Goal: Task Accomplishment & Management: Use online tool/utility

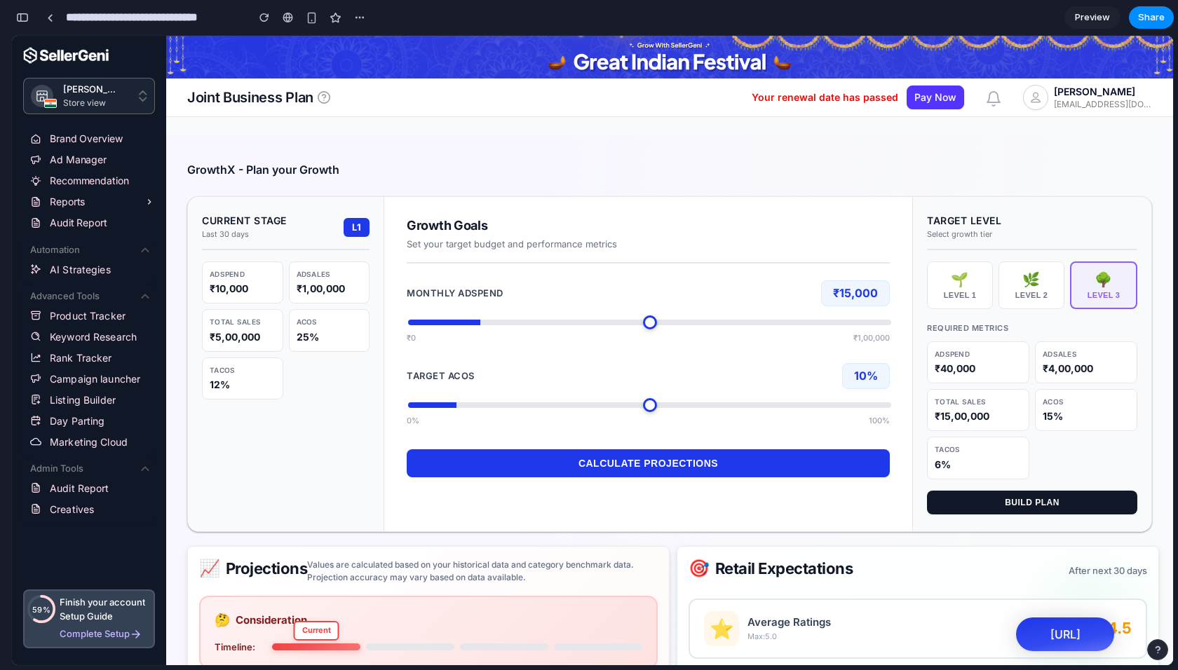
scroll to position [4534, 0]
click at [50, 12] on link at bounding box center [49, 17] width 21 height 21
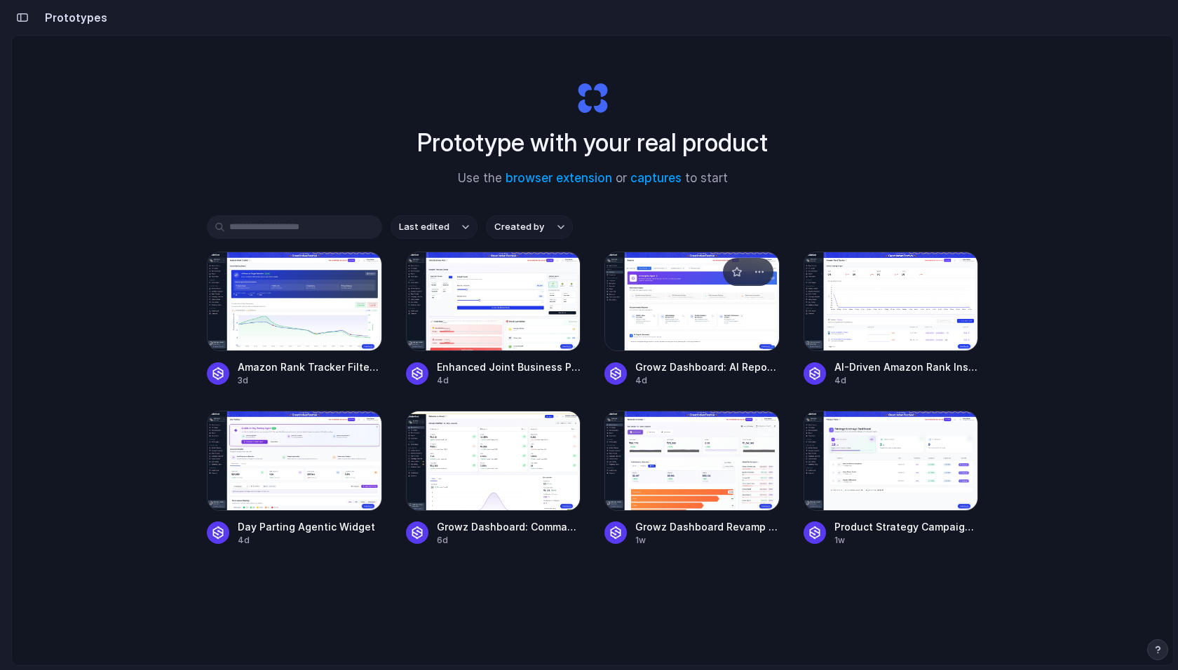
click at [675, 310] on div at bounding box center [691, 302] width 175 height 100
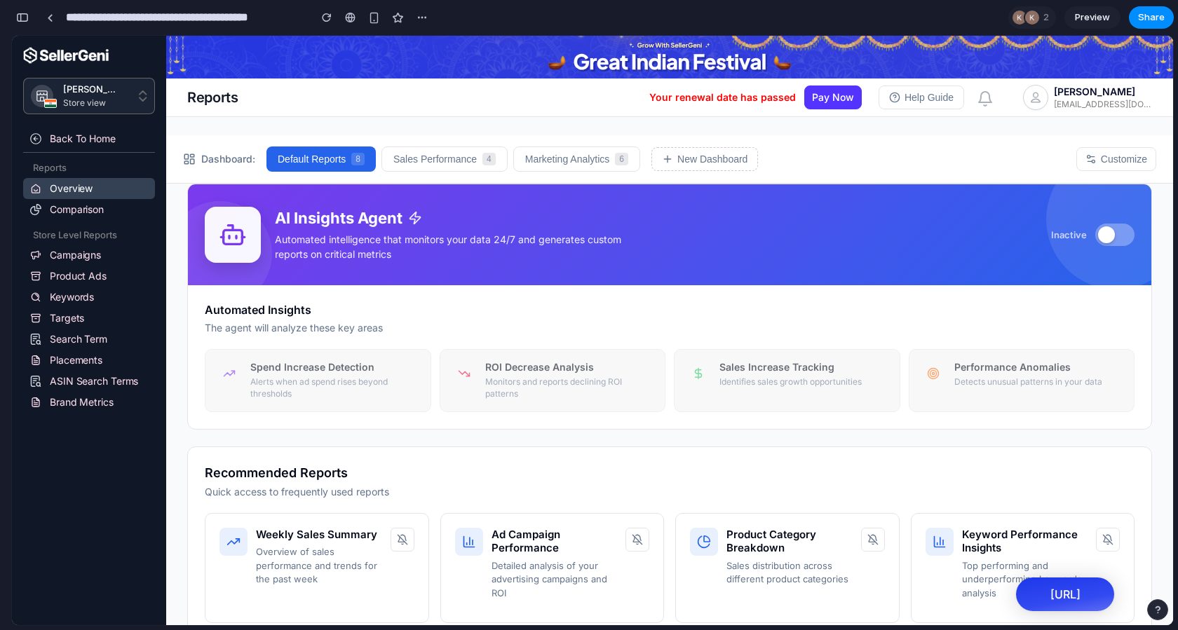
click at [1106, 236] on button at bounding box center [1114, 235] width 39 height 22
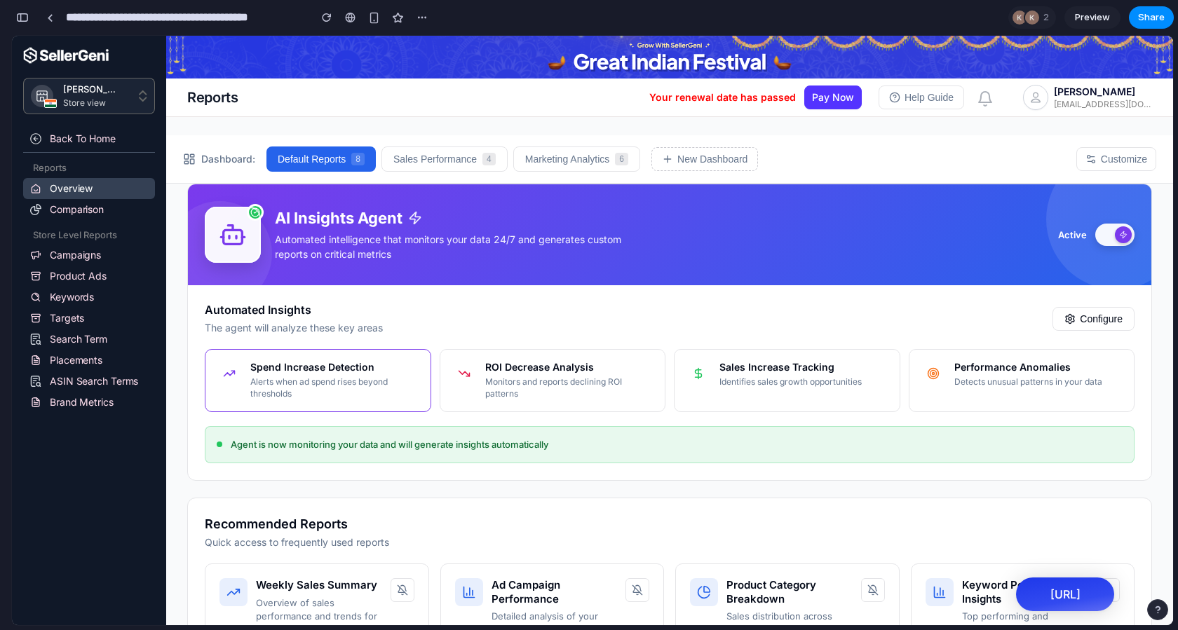
click at [278, 382] on p "Alerts when ad spend rises beyond thresholds" at bounding box center [334, 389] width 169 height 24
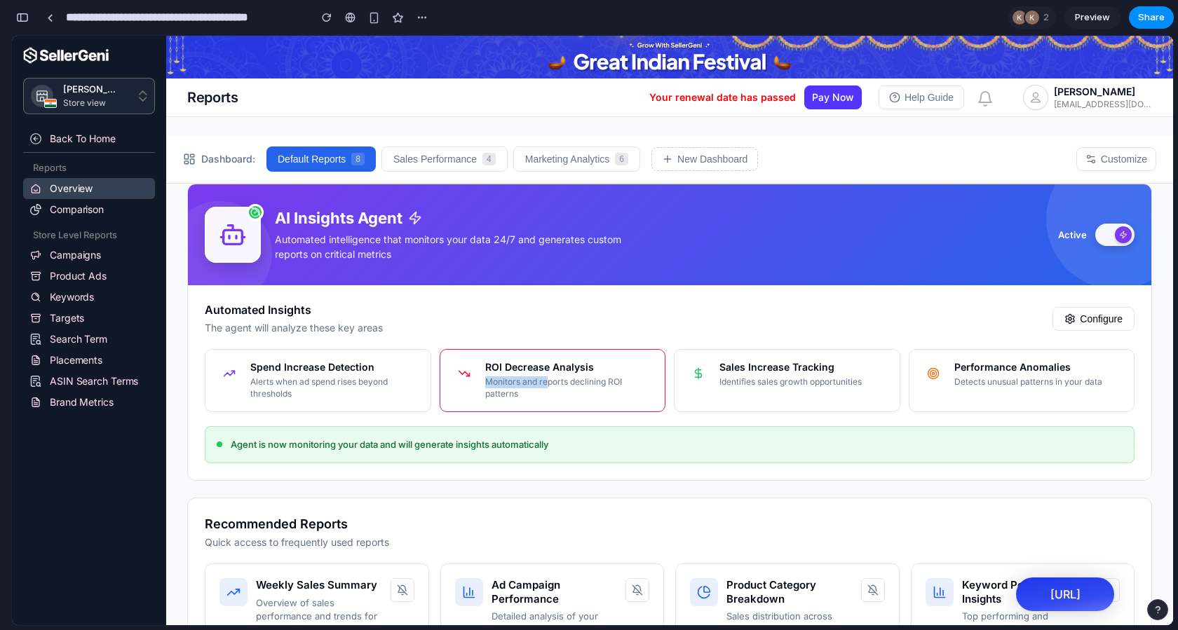
drag, startPoint x: 545, startPoint y: 375, endPoint x: 578, endPoint y: 383, distance: 33.8
click at [548, 374] on div "ROI Decrease Analysis Monitors and reports declining ROI patterns" at bounding box center [569, 380] width 169 height 39
drag, startPoint x: 624, startPoint y: 417, endPoint x: 635, endPoint y: 417, distance: 10.5
click at [624, 417] on div "Automated Insights The agent will analyze these key areas Configure Spend Incre…" at bounding box center [669, 382] width 963 height 194
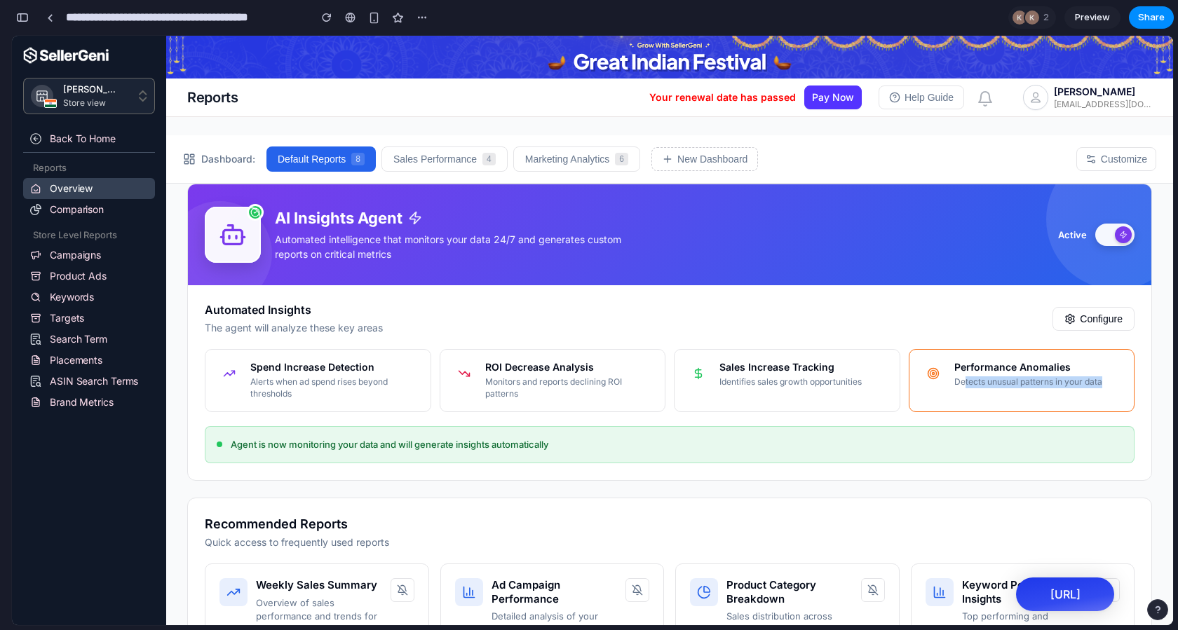
drag, startPoint x: 956, startPoint y: 383, endPoint x: 1078, endPoint y: 391, distance: 121.6
click at [1068, 387] on div "Performance Anomalies Detects unusual patterns in your data" at bounding box center [1022, 380] width 226 height 63
click at [1080, 393] on div "Performance Anomalies Detects unusual patterns in your data" at bounding box center [1022, 380] width 226 height 63
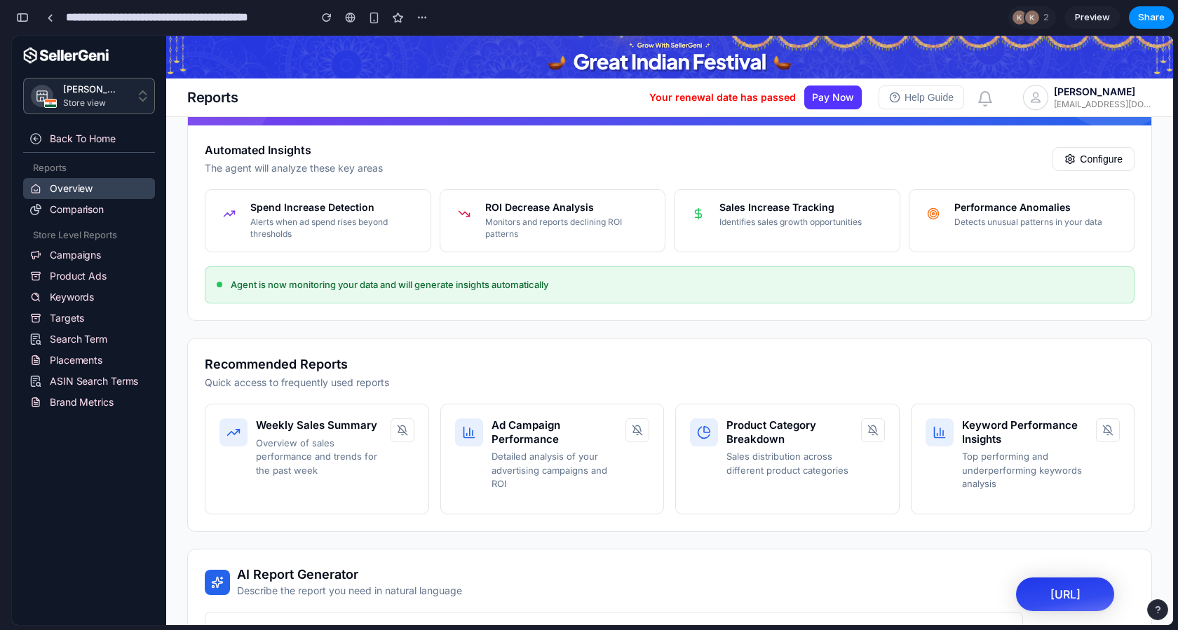
scroll to position [244, 0]
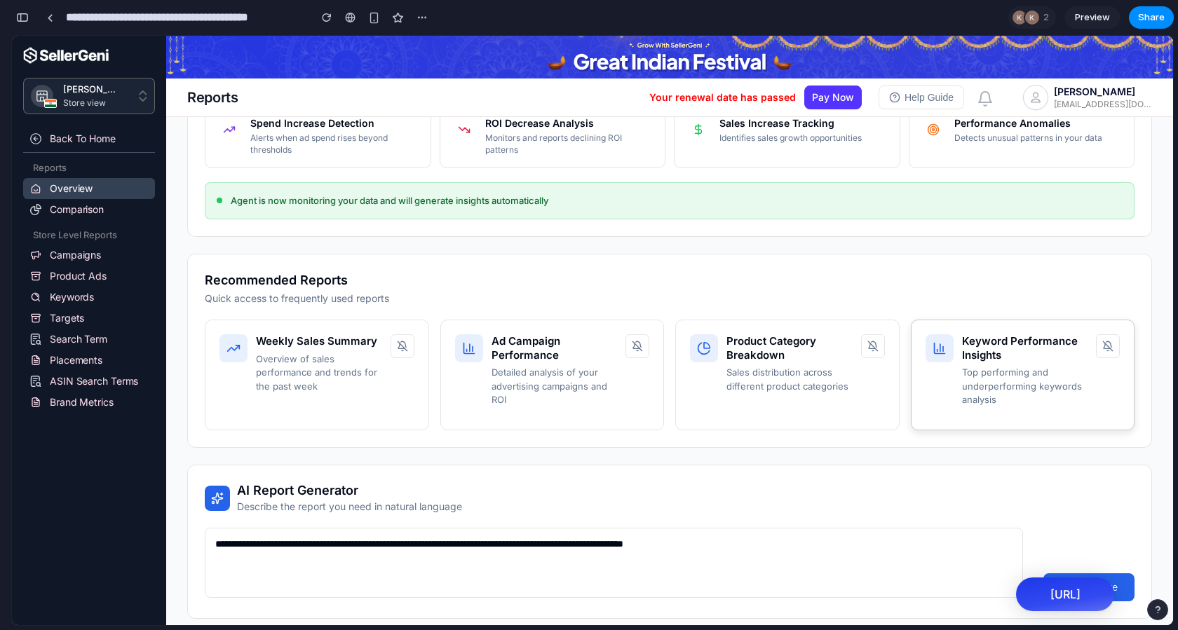
click at [986, 391] on p "Top performing and underperforming keywords analysis" at bounding box center [1025, 386] width 126 height 41
click at [330, 392] on div "Weekly Sales Summary Overview of sales performance and trends for the past week" at bounding box center [317, 375] width 224 height 111
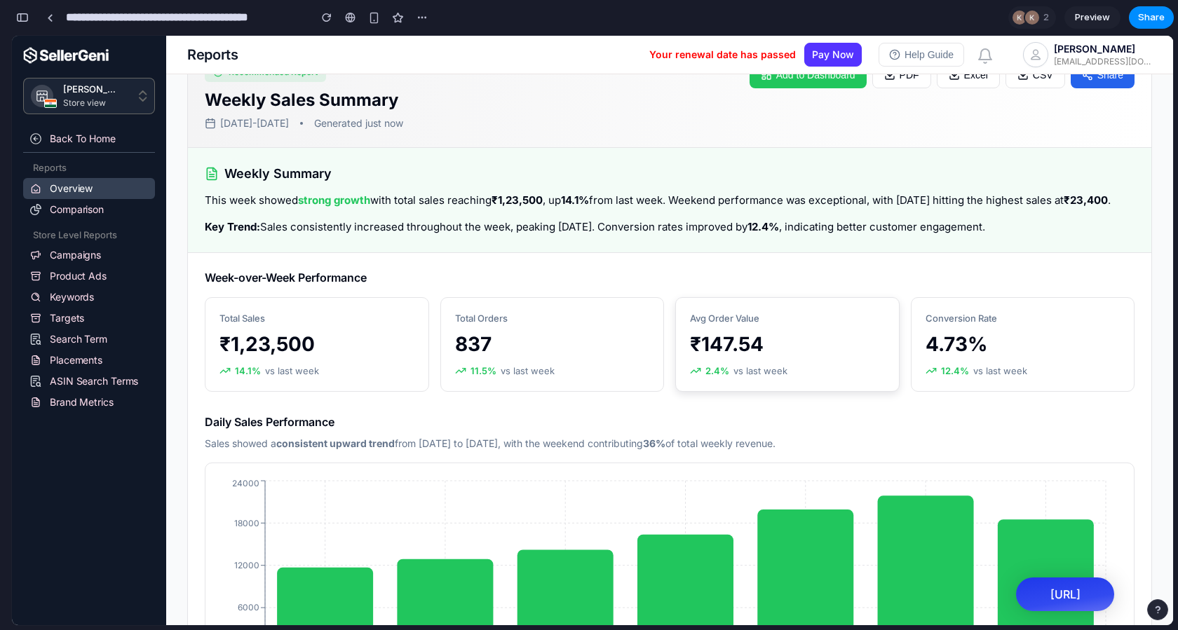
scroll to position [797, 0]
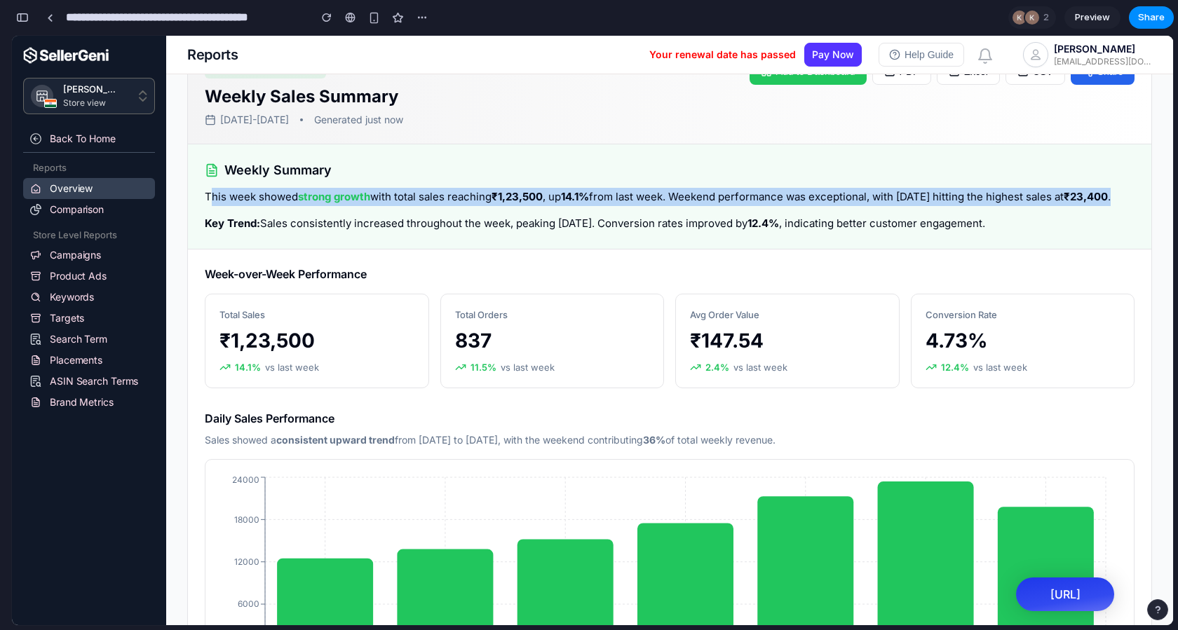
drag, startPoint x: 213, startPoint y: 195, endPoint x: 480, endPoint y: 205, distance: 267.3
click at [470, 204] on p "This week showed strong growth with total sales reaching ₹1,23,500 , up 14.1% f…" at bounding box center [670, 197] width 930 height 18
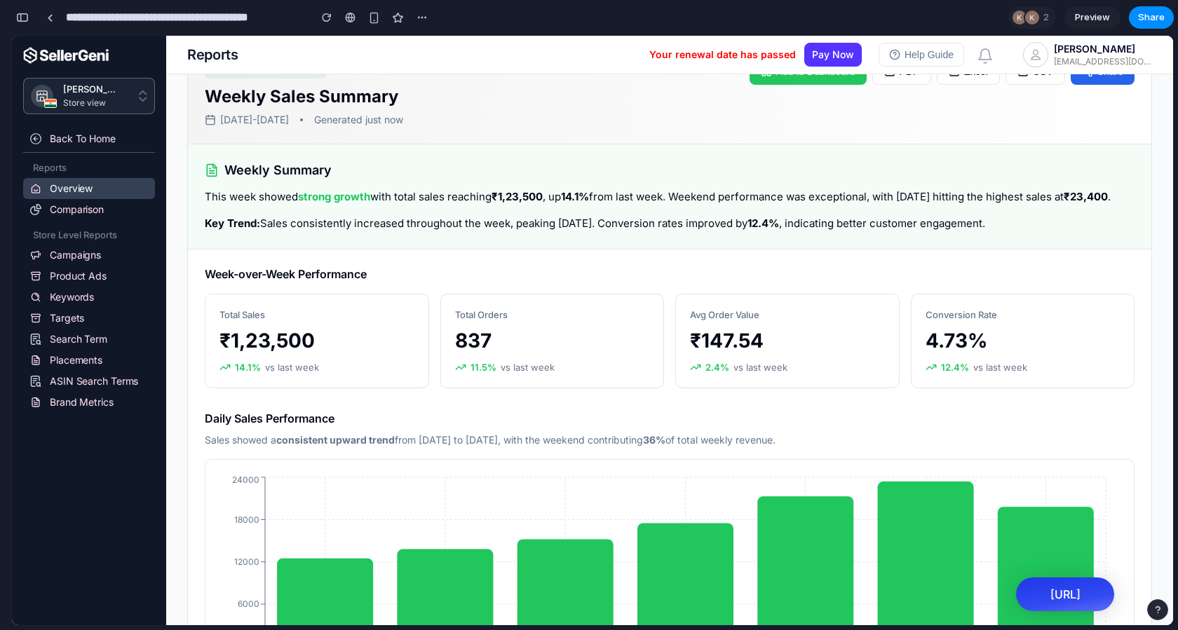
click at [514, 206] on p "This week showed strong growth with total sales reaching ₹1,23,500 , up 14.1% f…" at bounding box center [670, 197] width 930 height 18
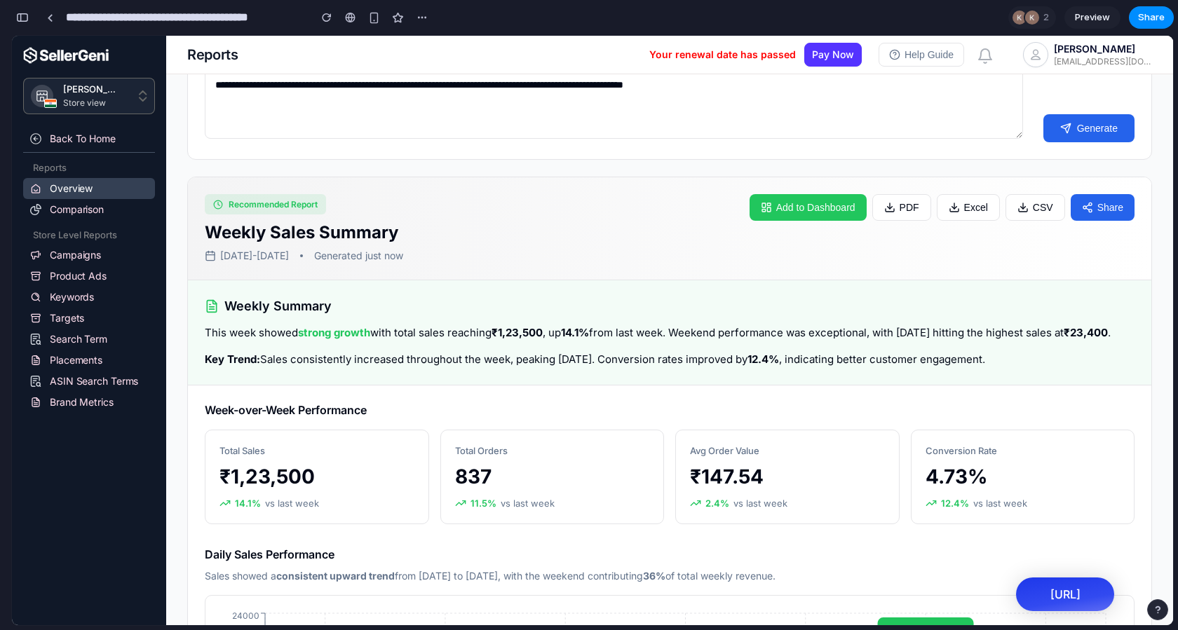
scroll to position [654, 0]
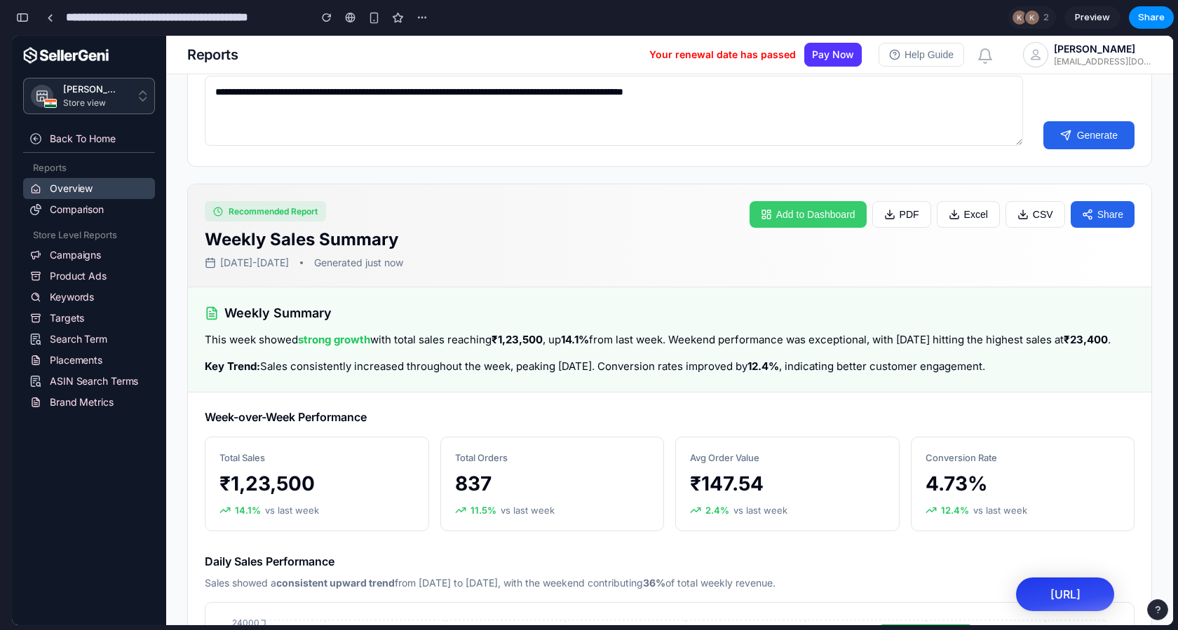
click at [795, 210] on button "Add to Dashboard" at bounding box center [808, 214] width 117 height 27
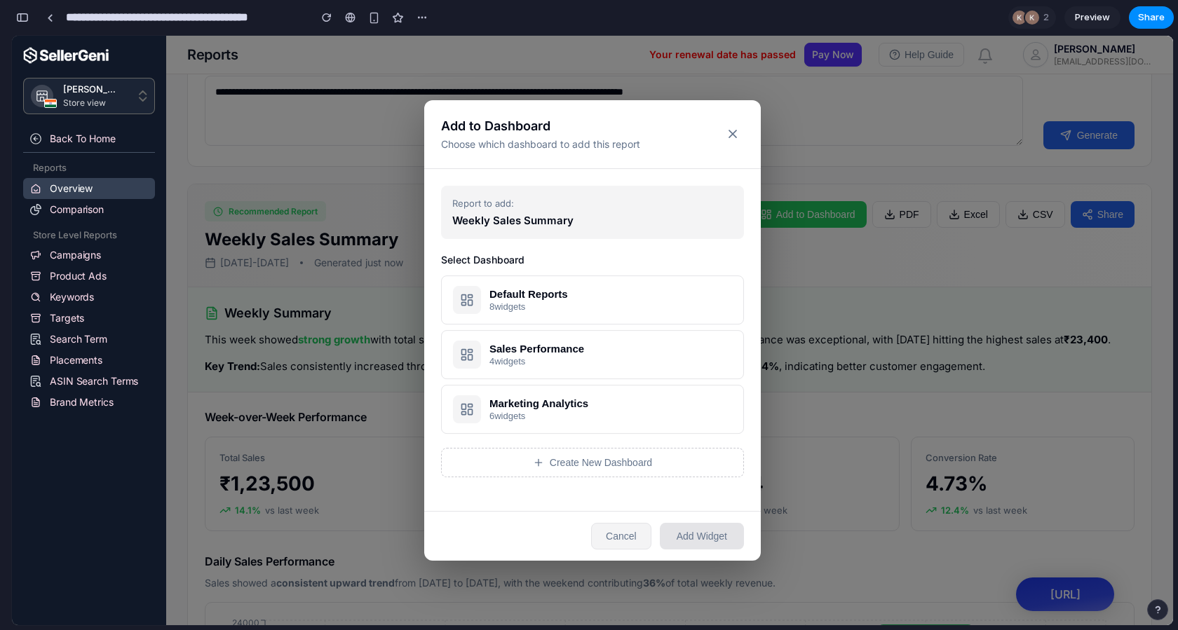
click at [611, 537] on button "Cancel" at bounding box center [621, 536] width 60 height 27
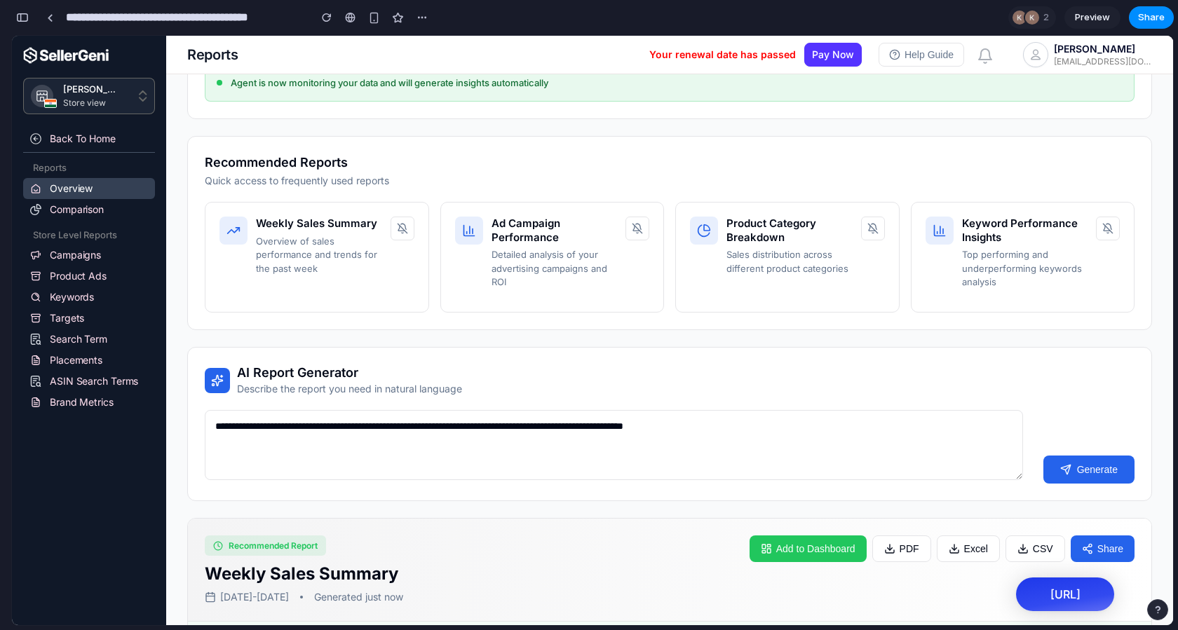
scroll to position [305, 0]
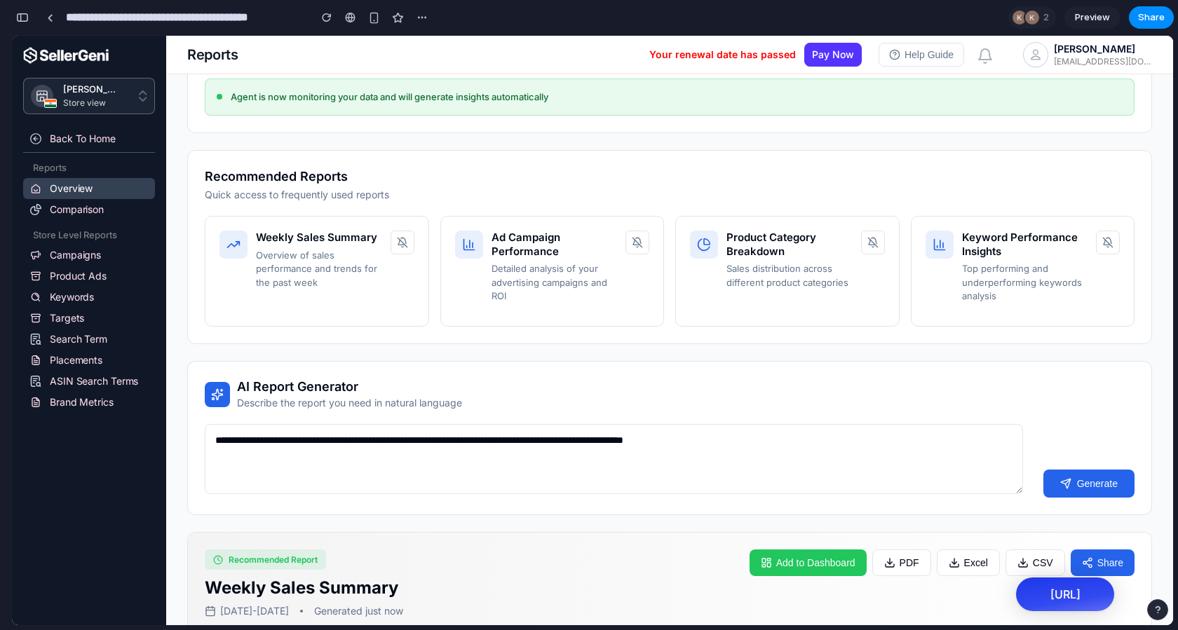
click at [344, 453] on textarea "**********" at bounding box center [614, 459] width 818 height 70
drag, startPoint x: 239, startPoint y: 384, endPoint x: 354, endPoint y: 387, distance: 115.0
click at [353, 386] on h3 "AI Report Generator" at bounding box center [349, 387] width 225 height 16
click at [368, 396] on p "Describe the report you need in natural language" at bounding box center [349, 403] width 225 height 14
click at [1068, 472] on button "Generate" at bounding box center [1088, 484] width 91 height 28
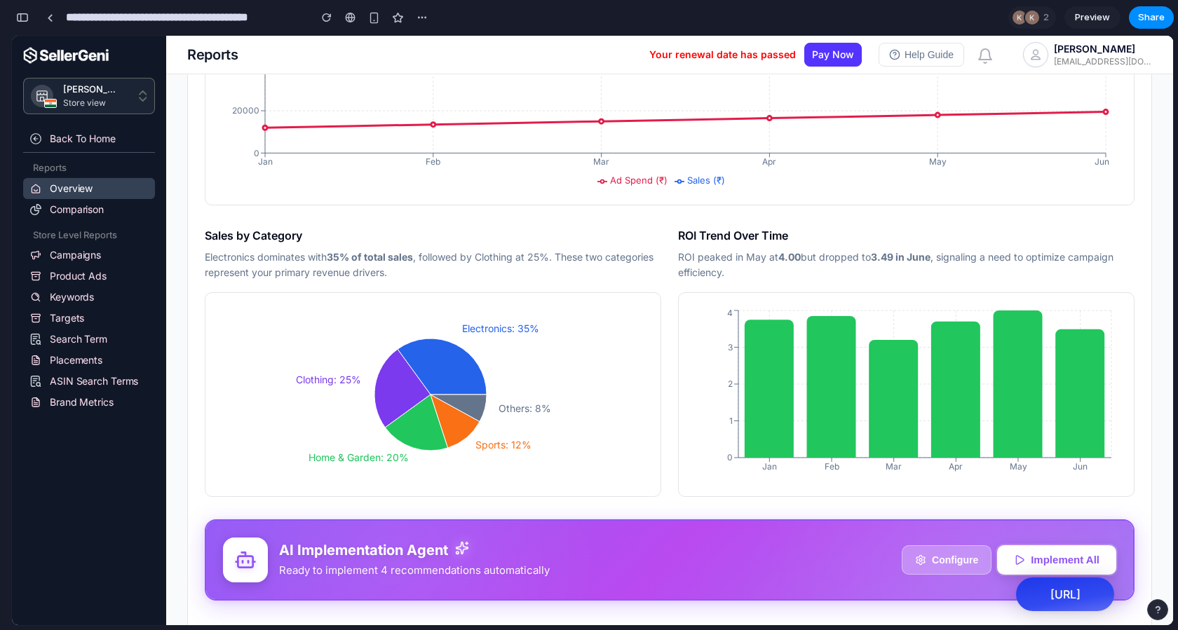
scroll to position [2531, 0]
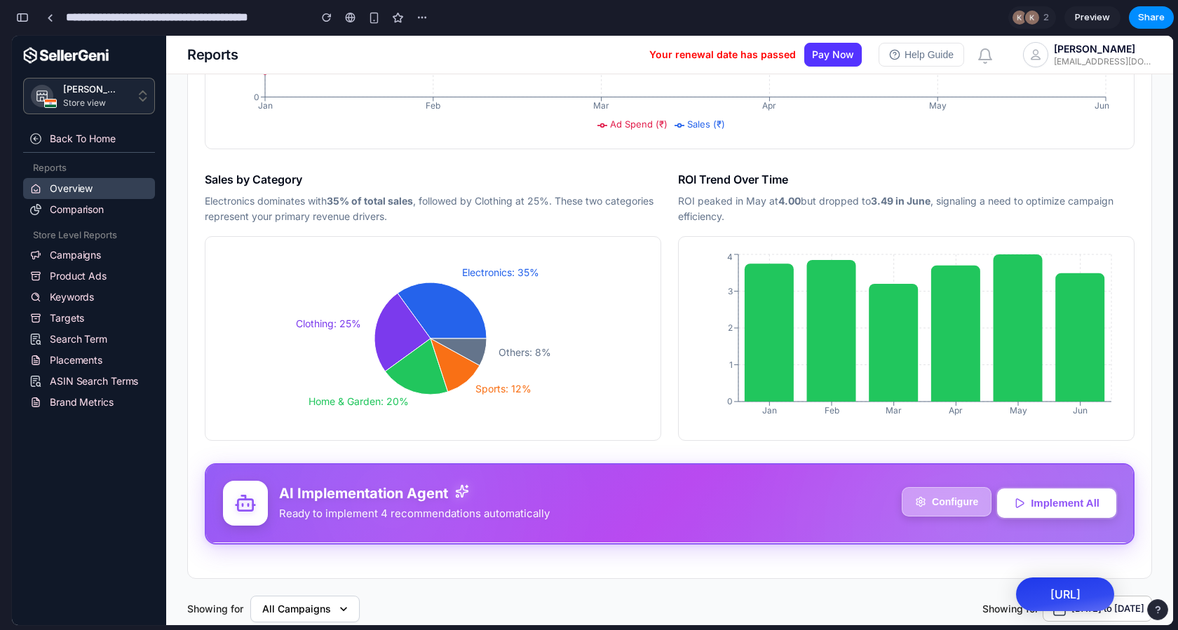
click at [932, 508] on button "Configure" at bounding box center [947, 501] width 90 height 29
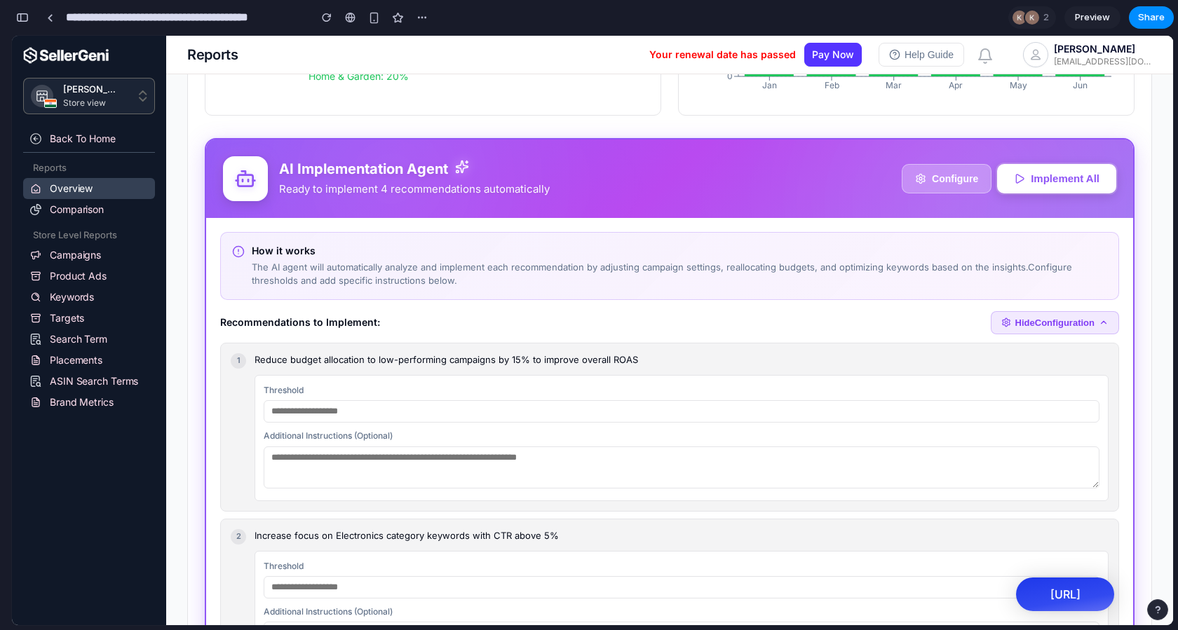
scroll to position [2864, 0]
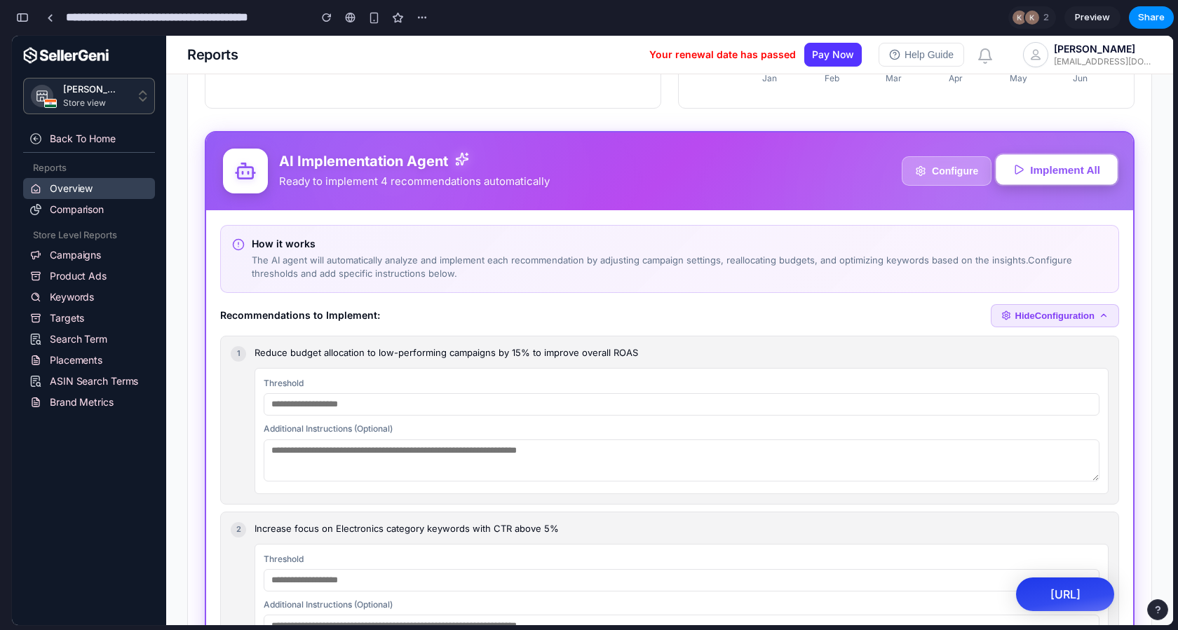
click at [1025, 184] on button "Implement All" at bounding box center [1056, 169] width 121 height 30
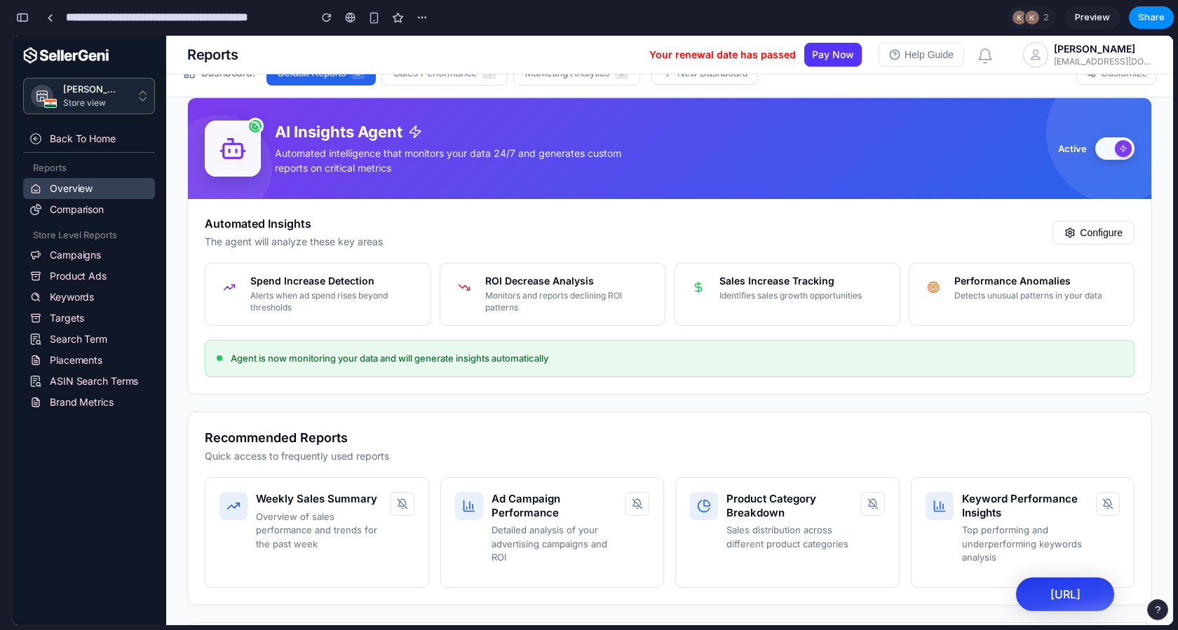
scroll to position [0, 0]
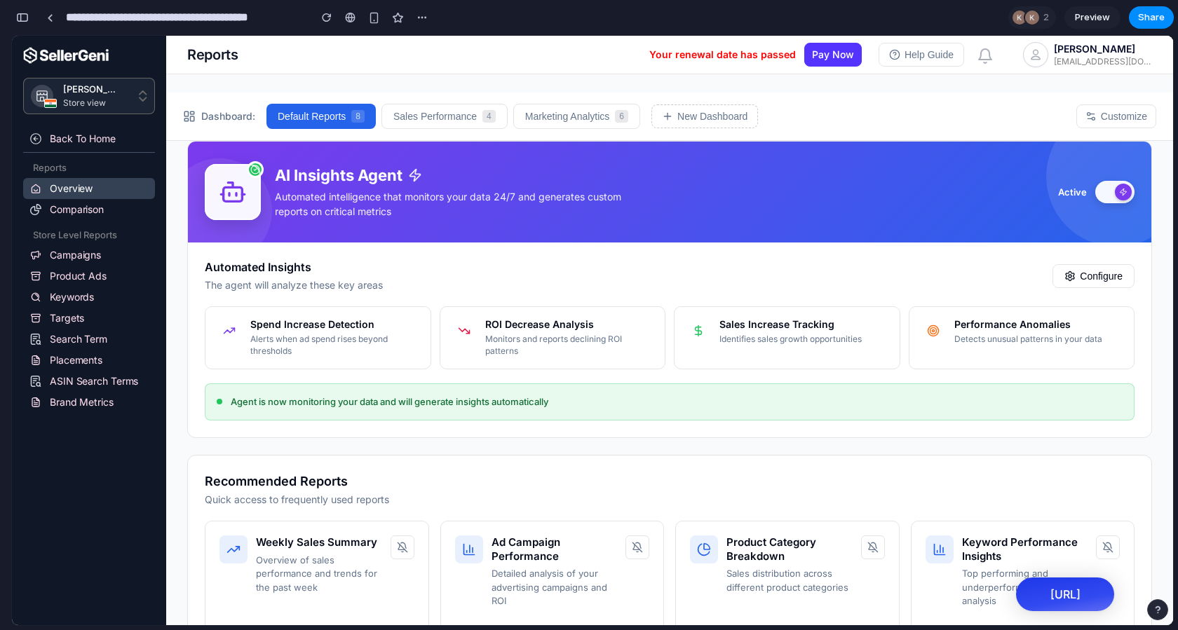
click at [291, 185] on div "AI Insights Agent Automated intelligence that monitors your data 24/7 and gener…" at bounding box center [450, 192] width 351 height 52
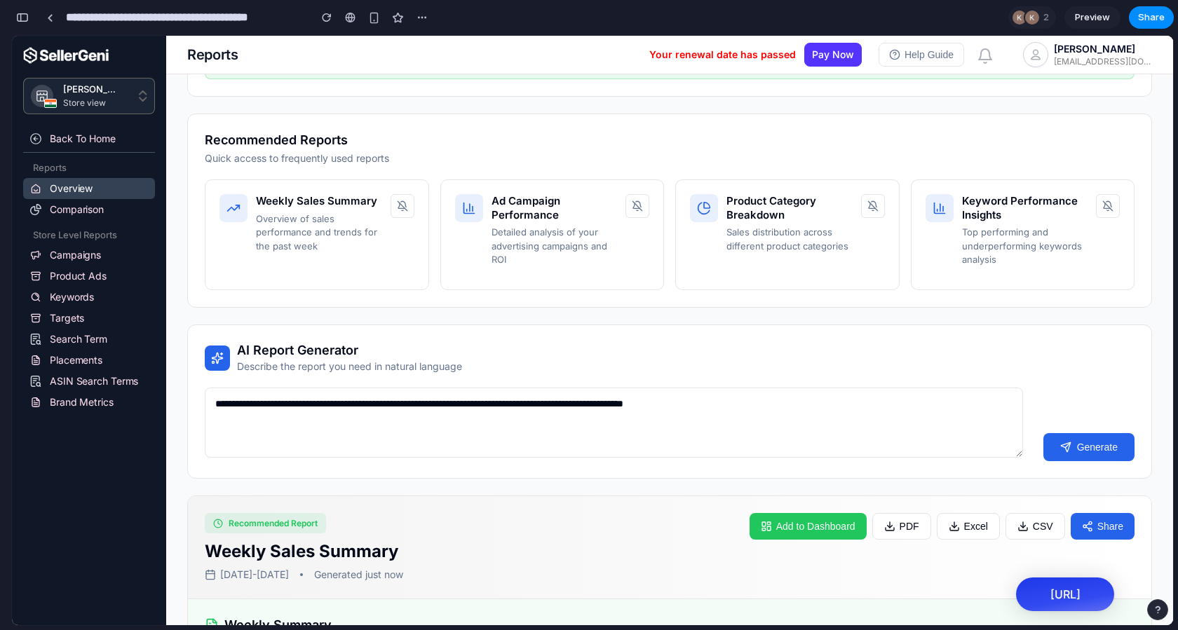
scroll to position [685, 0]
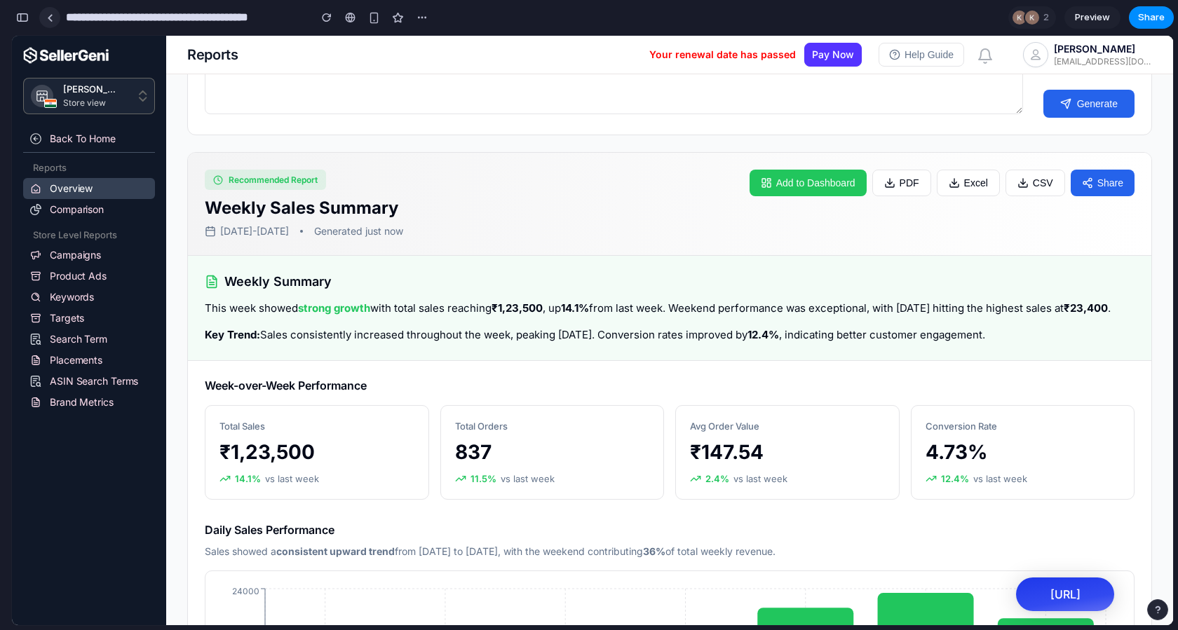
click at [53, 20] on div at bounding box center [50, 18] width 6 height 8
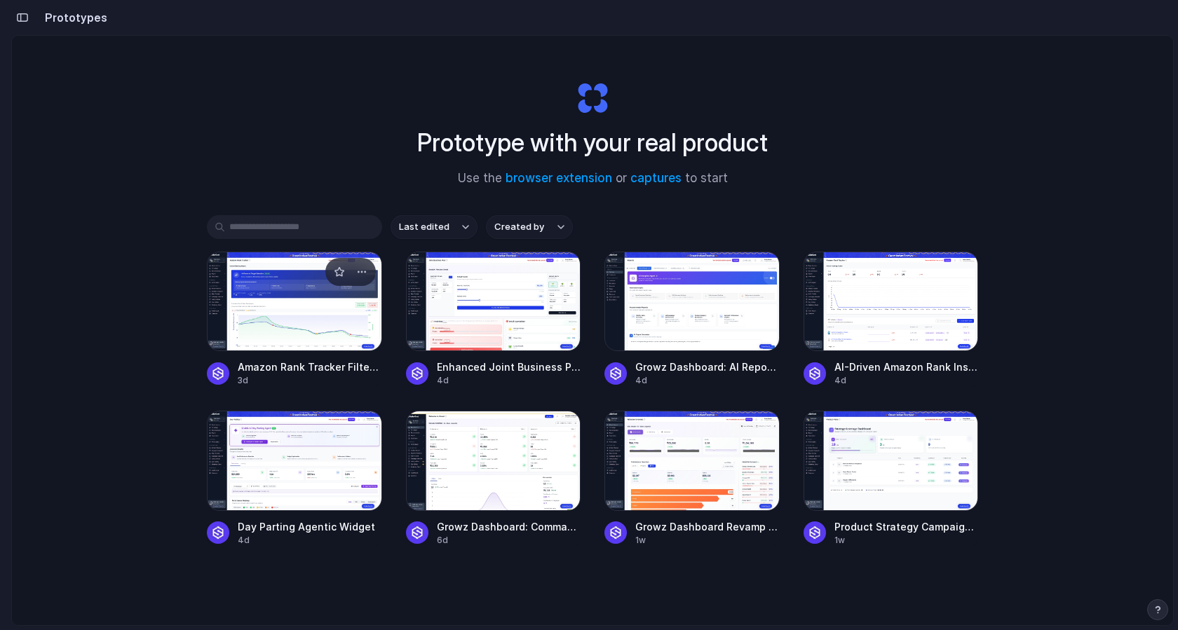
click at [329, 323] on div at bounding box center [294, 302] width 175 height 100
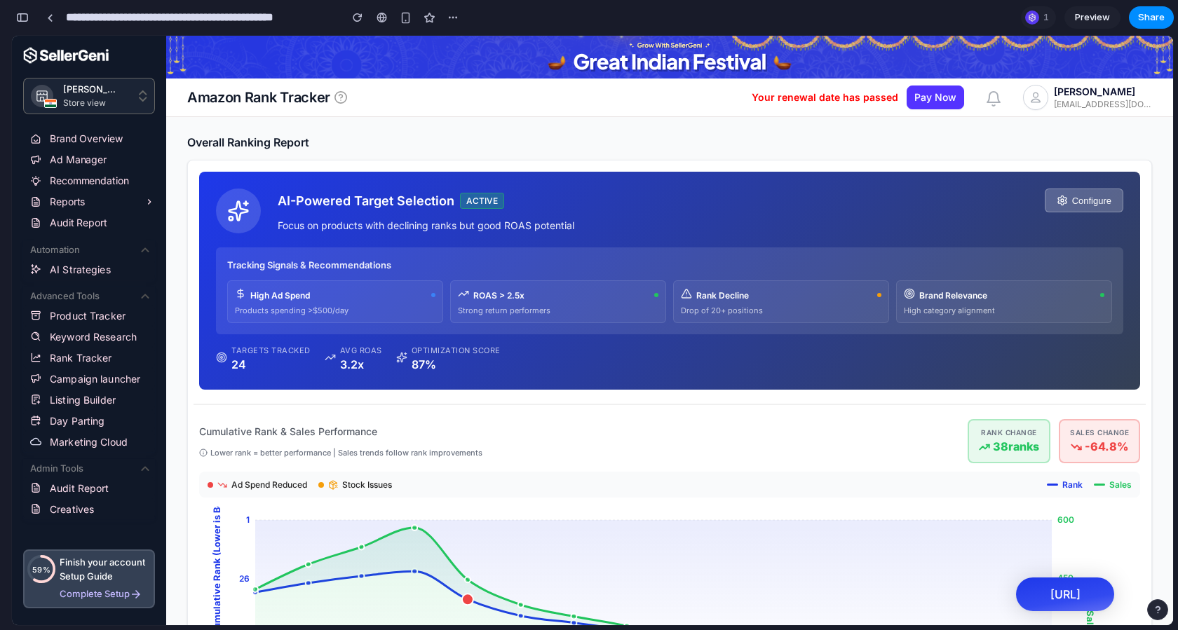
click at [1077, 198] on button "Configure" at bounding box center [1084, 201] width 79 height 24
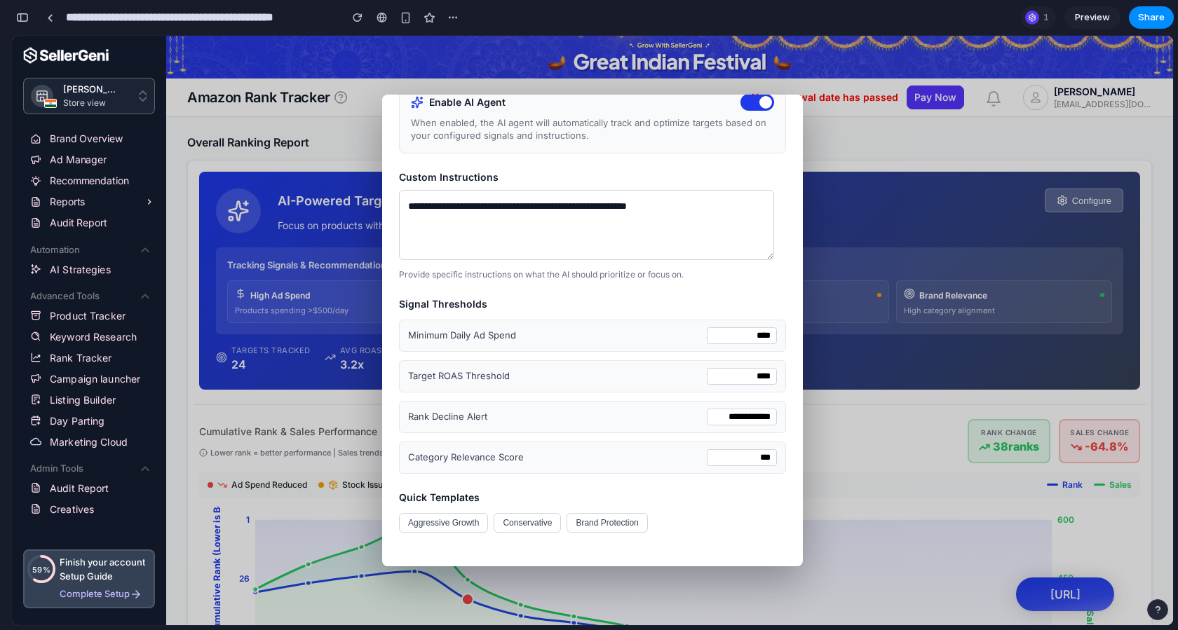
scroll to position [72, 0]
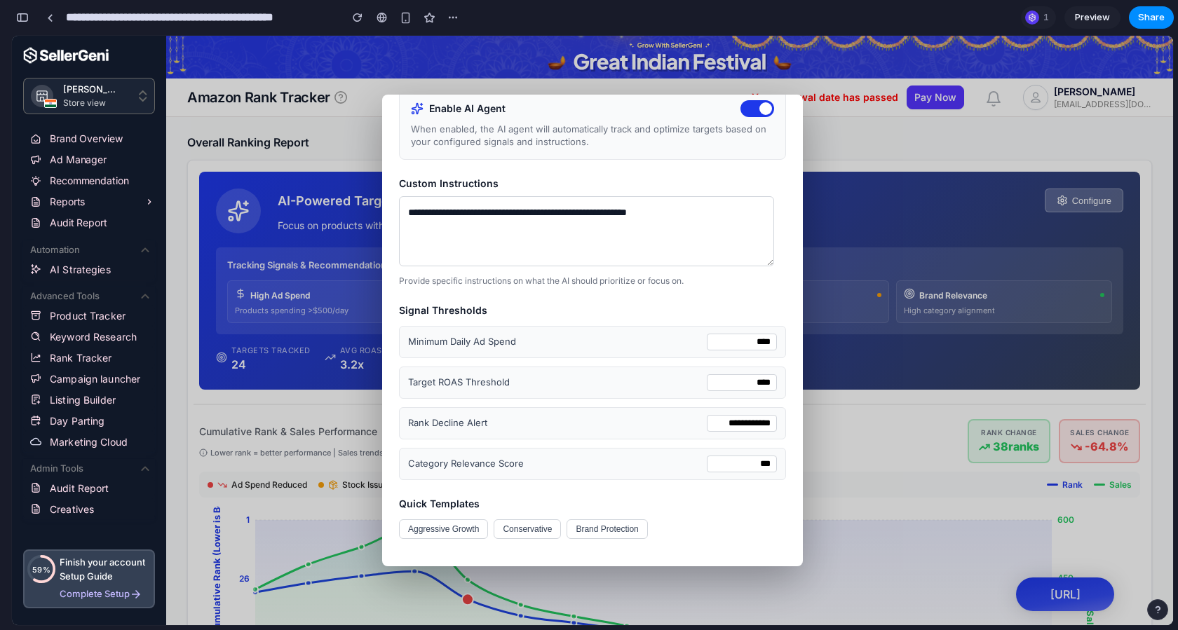
click at [480, 339] on span "Minimum Daily Ad Spend" at bounding box center [462, 341] width 108 height 13
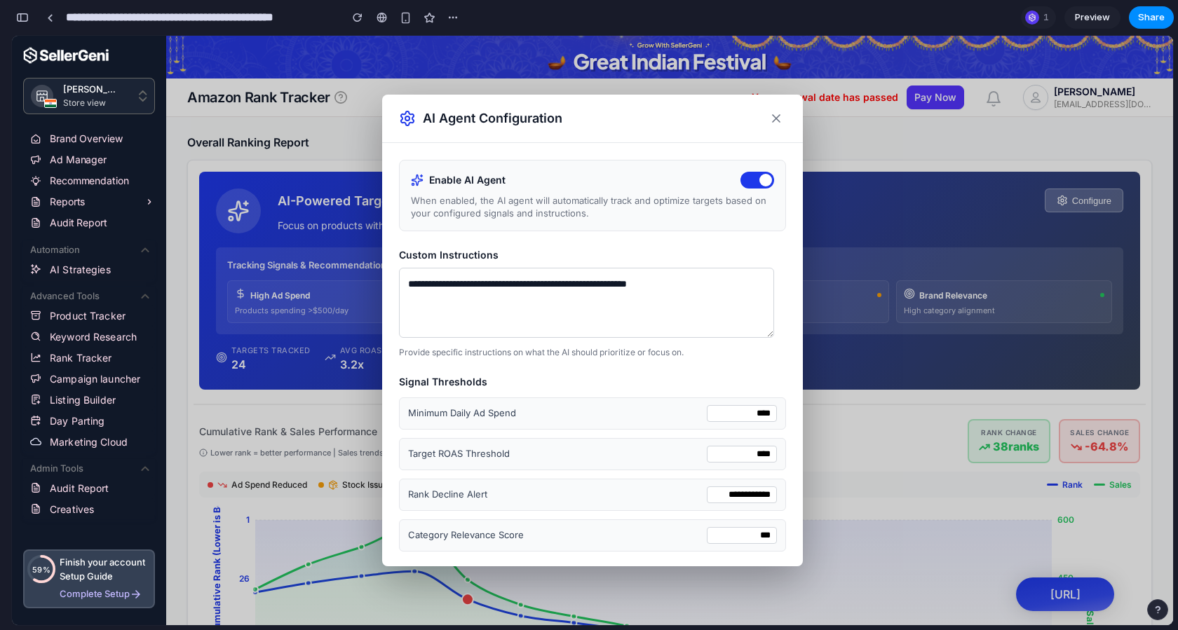
click at [517, 292] on textarea "**********" at bounding box center [586, 303] width 375 height 70
click at [766, 112] on button at bounding box center [776, 119] width 20 height 20
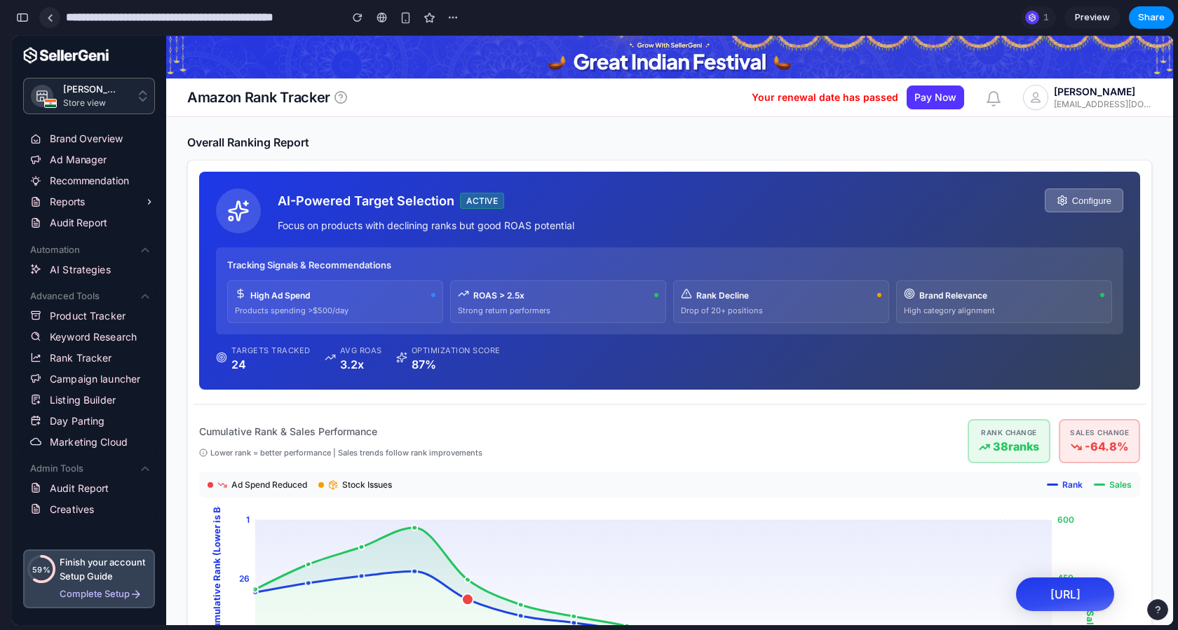
click at [46, 20] on link at bounding box center [49, 17] width 21 height 21
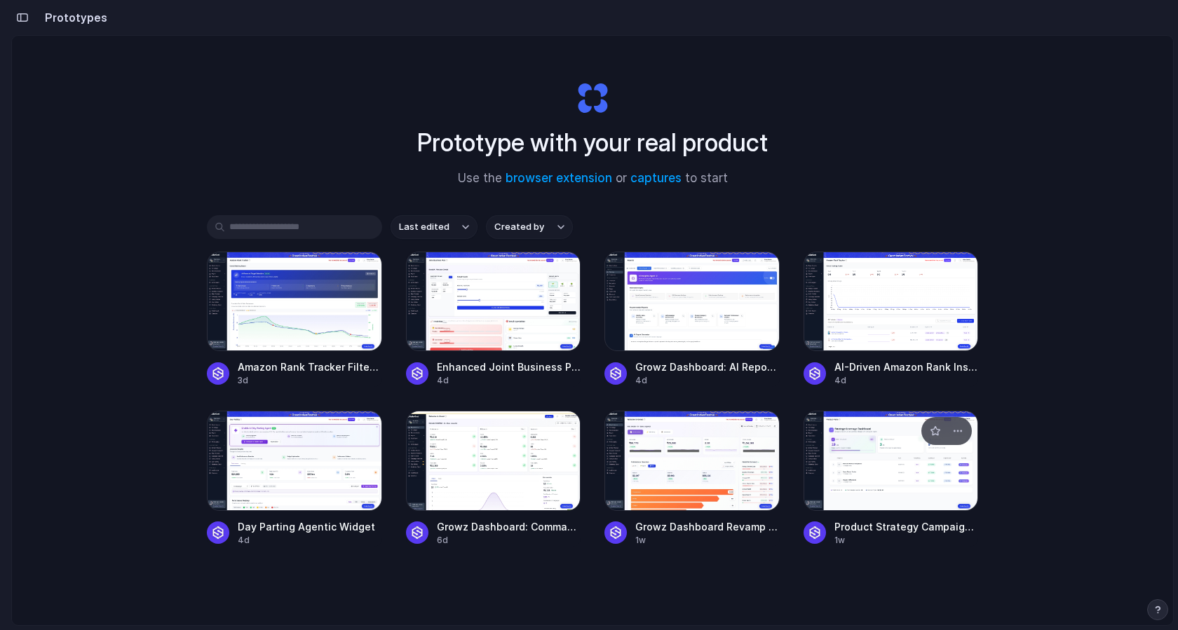
click at [866, 463] on div at bounding box center [891, 461] width 175 height 100
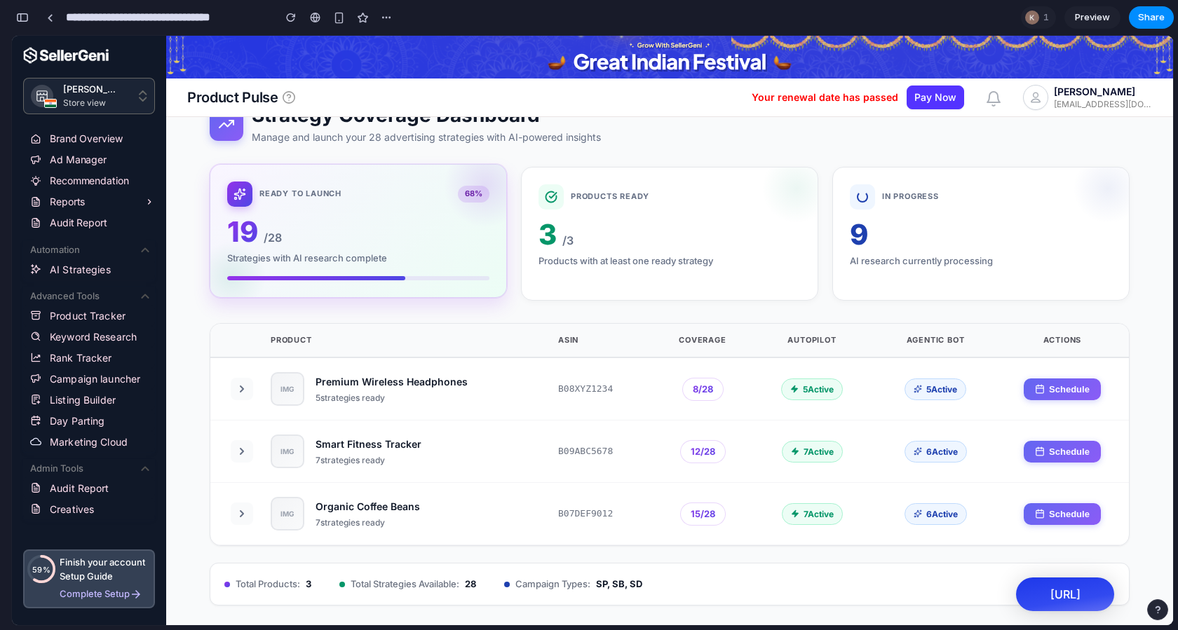
scroll to position [66, 0]
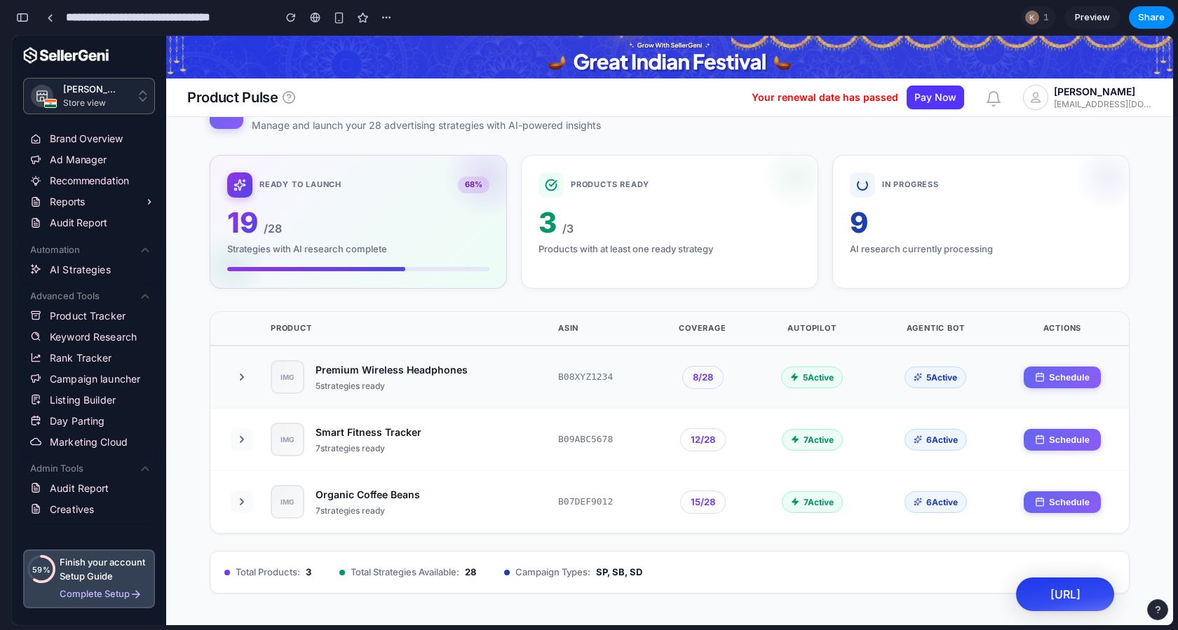
click at [240, 386] on button at bounding box center [242, 377] width 22 height 22
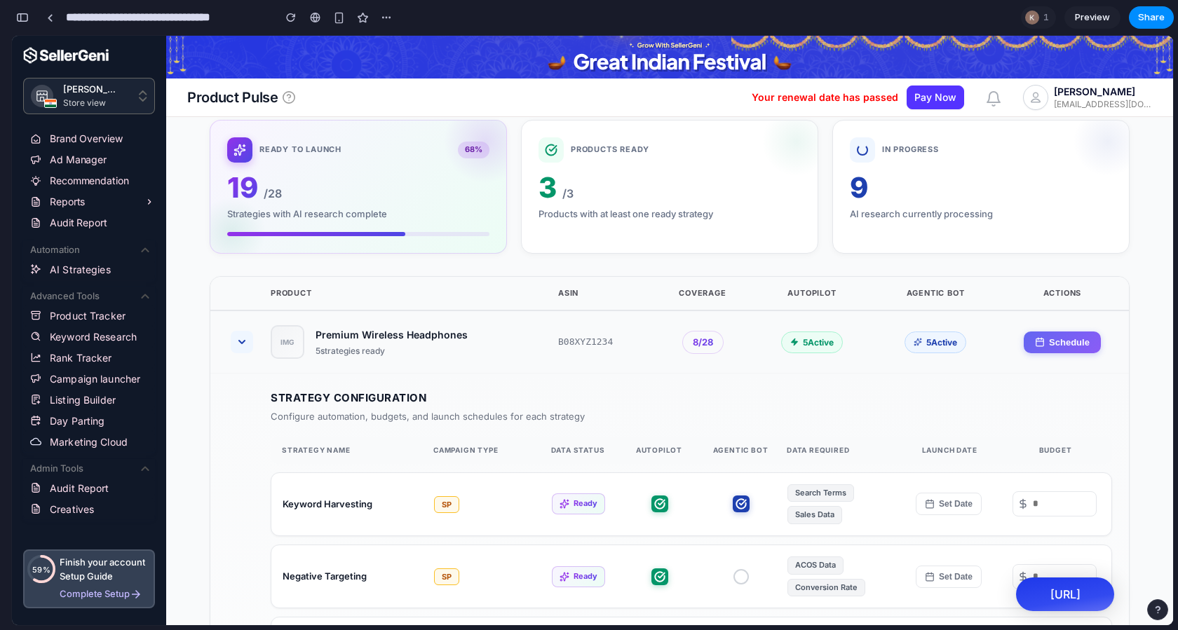
scroll to position [100, 0]
click at [245, 341] on icon at bounding box center [241, 342] width 11 height 11
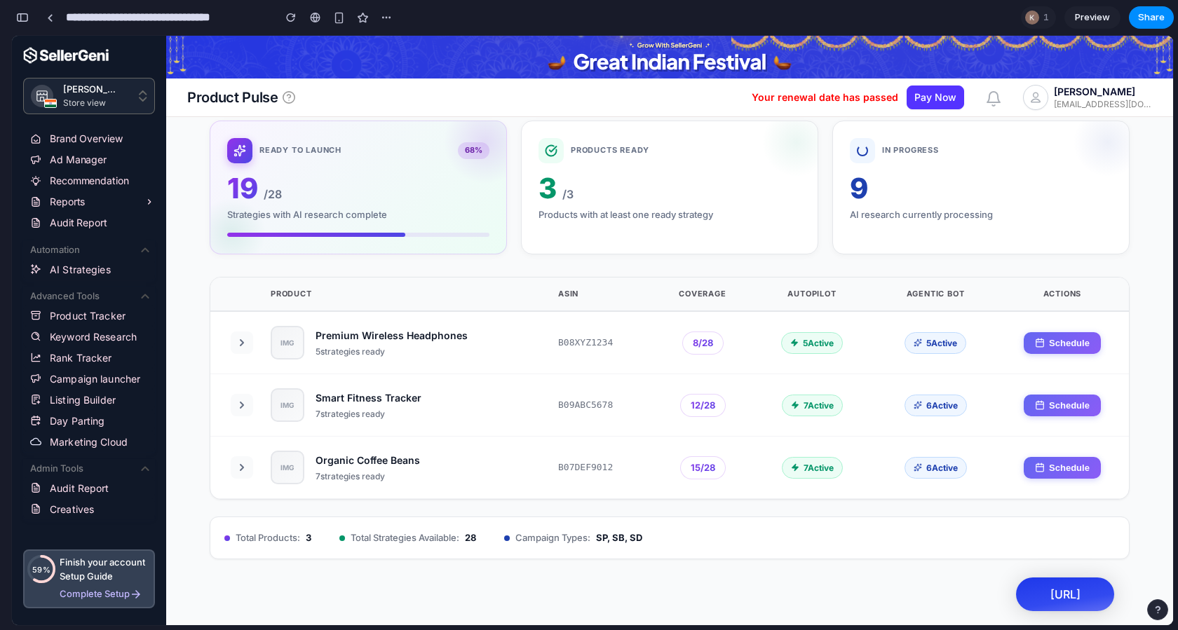
click at [245, 341] on icon at bounding box center [241, 342] width 11 height 11
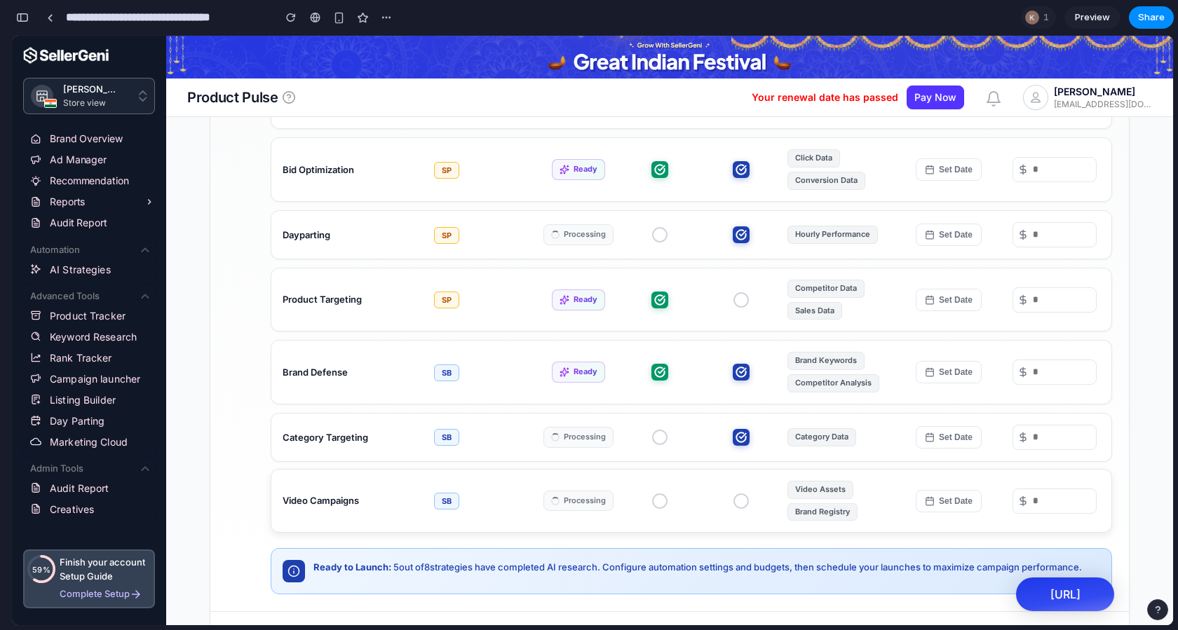
scroll to position [567, 0]
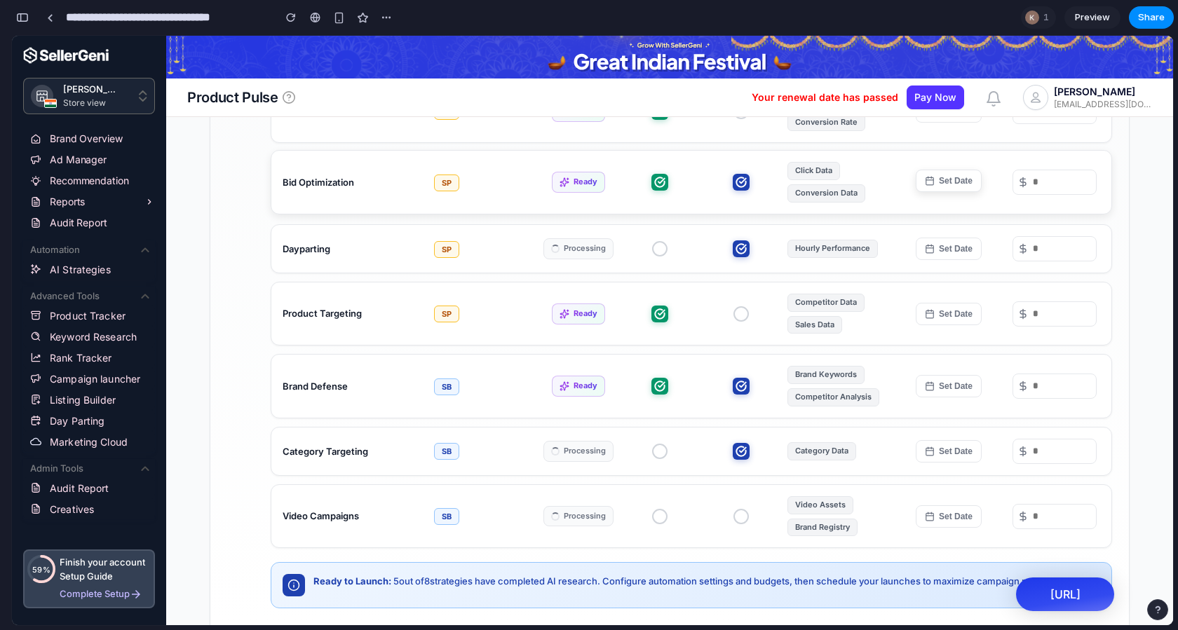
click at [934, 180] on button "Set Date" at bounding box center [949, 181] width 66 height 22
click at [925, 177] on icon at bounding box center [930, 181] width 10 height 10
click at [925, 306] on icon at bounding box center [930, 311] width 10 height 10
click at [857, 280] on div "Product Targeting SP Ready Competitor Data Sales Data Set Date [DATE] Su Mo Tu …" at bounding box center [691, 312] width 841 height 64
click at [1029, 177] on input "number" at bounding box center [1060, 182] width 63 height 18
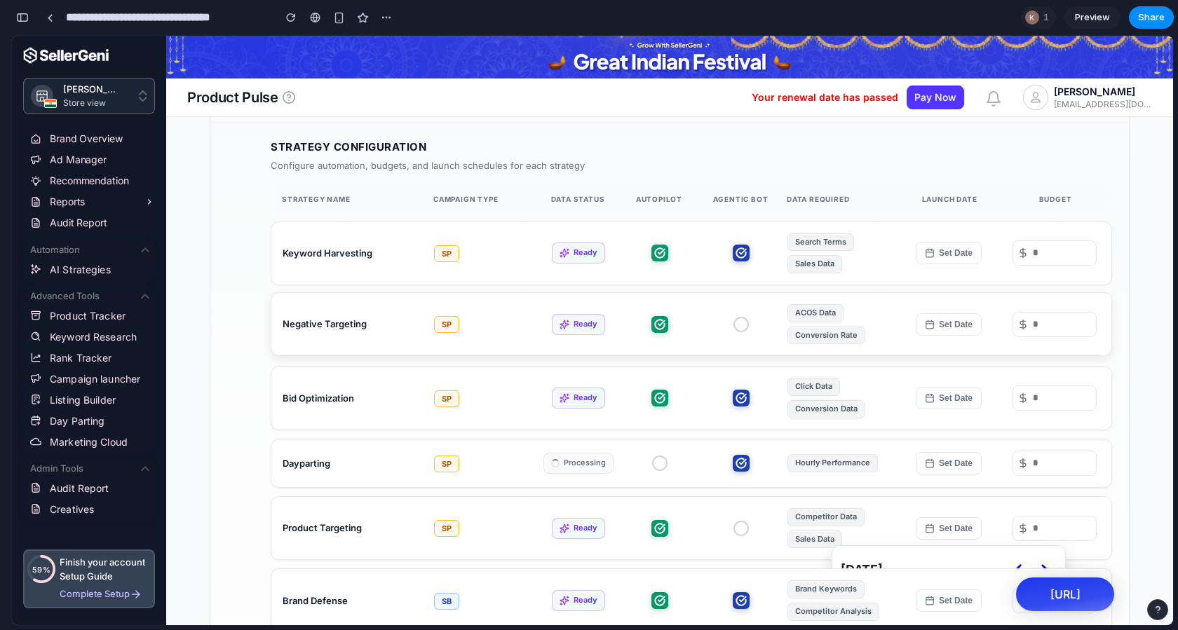
scroll to position [53, 0]
